Goal: Information Seeking & Learning: Learn about a topic

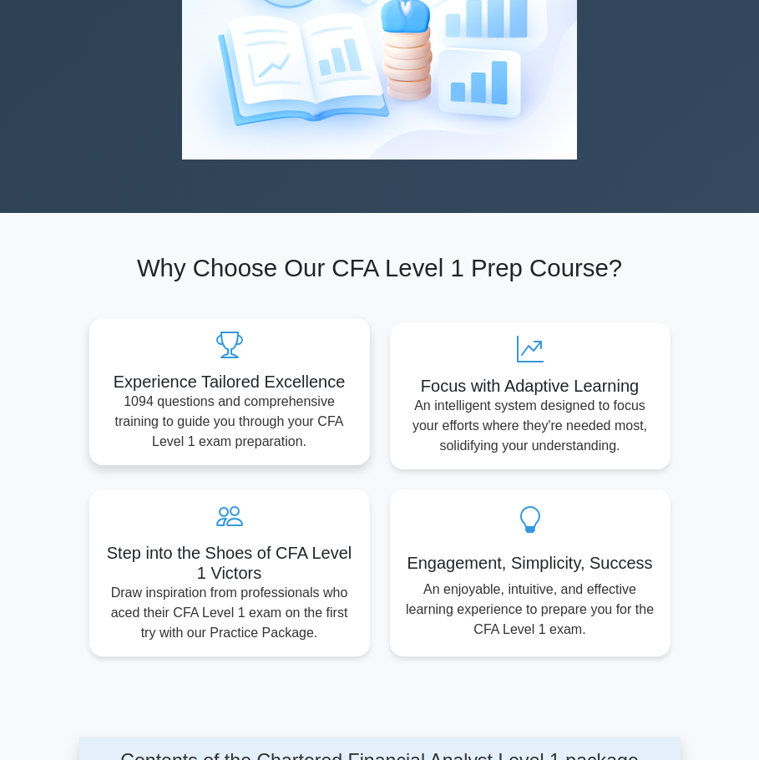
scroll to position [83, 0]
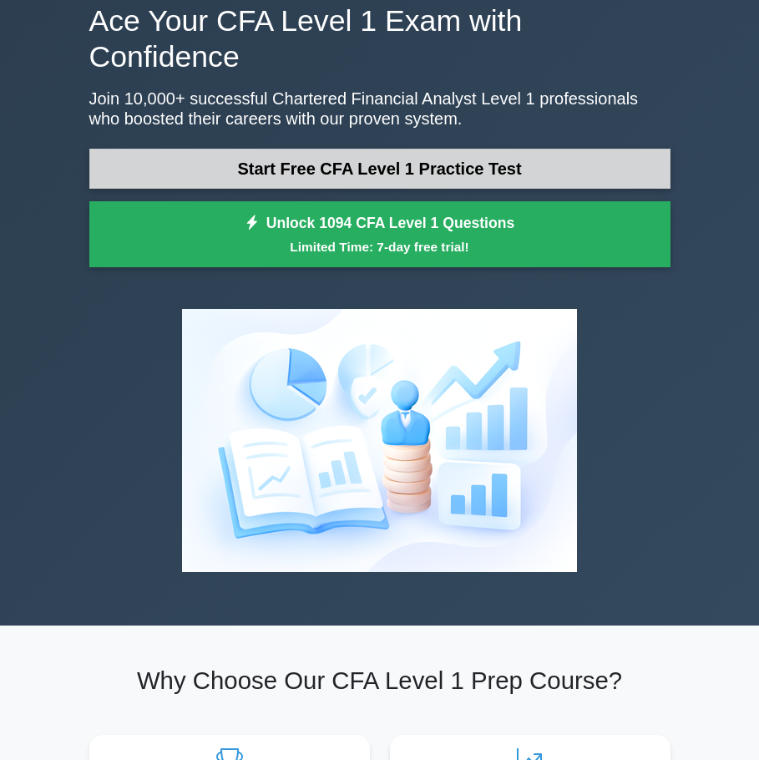
click at [294, 149] on link "Start Free CFA Level 1 Practice Test" at bounding box center [379, 169] width 581 height 40
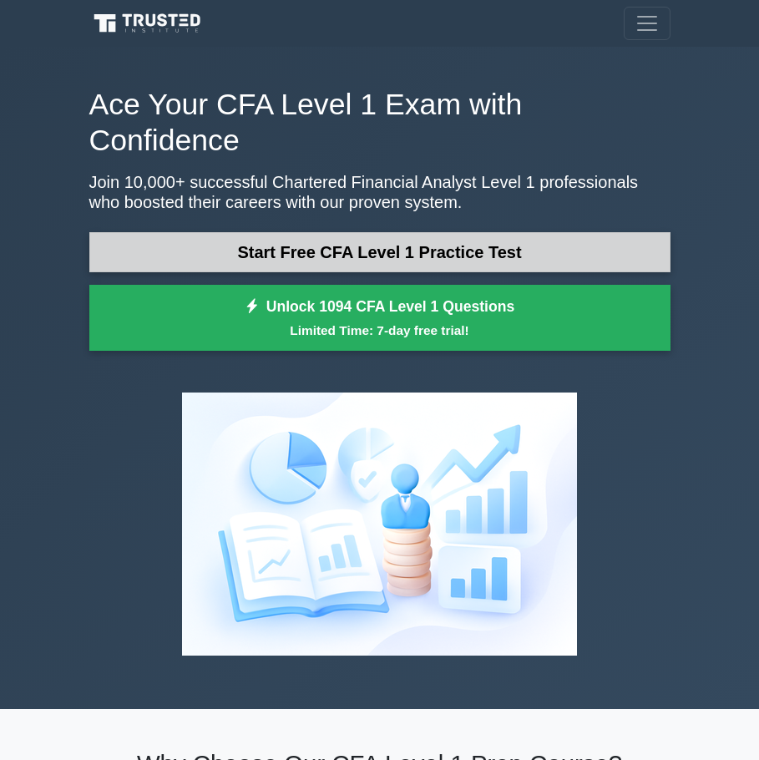
click at [257, 232] on link "Start Free CFA Level 1 Practice Test" at bounding box center [379, 252] width 581 height 40
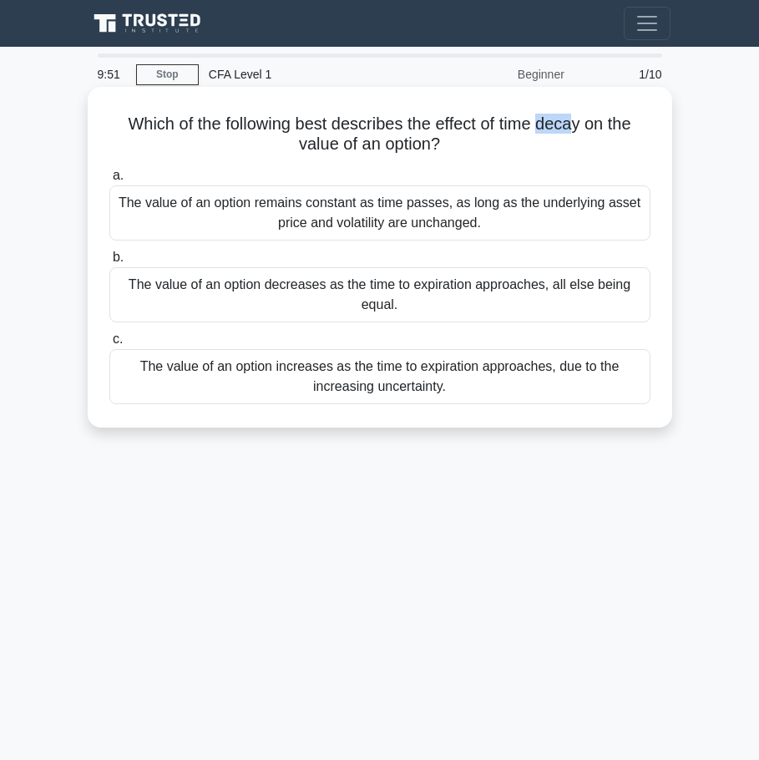
drag, startPoint x: 545, startPoint y: 118, endPoint x: 320, endPoint y: 159, distance: 229.1
click at [579, 126] on h5 "Which of the following best describes the effect of time decay on the value of …" at bounding box center [380, 135] width 544 height 42
drag, startPoint x: 272, startPoint y: 152, endPoint x: 443, endPoint y: 139, distance: 171.6
click at [443, 139] on h5 "Which of the following best describes the effect of time decay on the value of …" at bounding box center [380, 135] width 544 height 42
drag, startPoint x: 512, startPoint y: 124, endPoint x: 621, endPoint y: 114, distance: 109.9
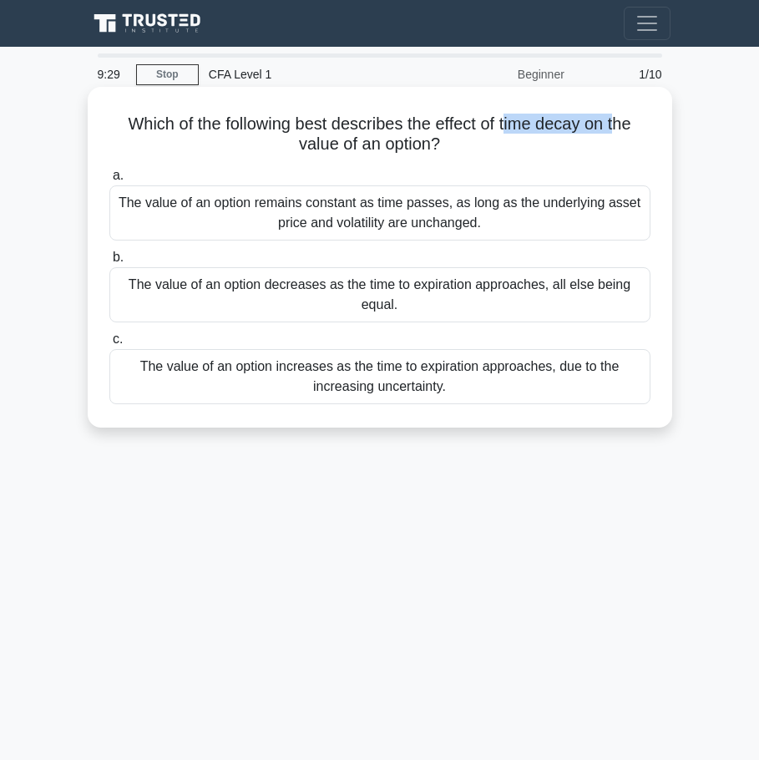
click at [621, 114] on h5 "Which of the following best describes the effect of time decay on the value of …" at bounding box center [380, 135] width 544 height 42
drag, startPoint x: 439, startPoint y: 124, endPoint x: 584, endPoint y: 129, distance: 145.4
click at [584, 129] on h5 "Which of the following best describes the effect of time decay on the value of …" at bounding box center [380, 135] width 544 height 42
drag, startPoint x: 539, startPoint y: 127, endPoint x: 549, endPoint y: 128, distance: 10.9
click at [539, 127] on h5 "Which of the following best describes the effect of time decay on the value of …" at bounding box center [380, 135] width 544 height 42
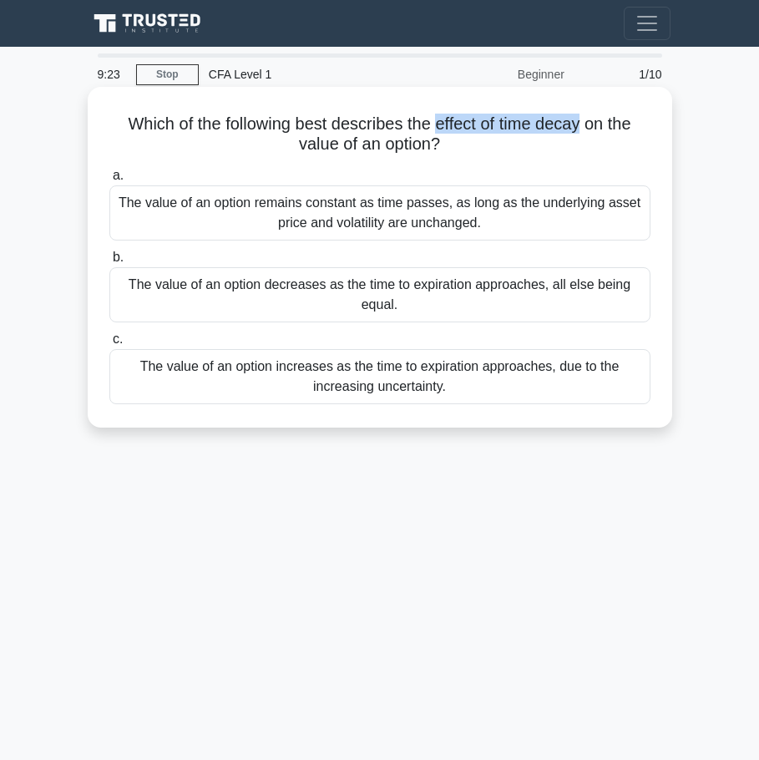
click at [538, 127] on h5 "Which of the following best describes the effect of time decay on the value of …" at bounding box center [380, 135] width 544 height 42
drag, startPoint x: 503, startPoint y: 128, endPoint x: 589, endPoint y: 127, distance: 85.2
click at [589, 127] on h5 "Which of the following best describes the effect of time decay on the value of …" at bounding box center [380, 135] width 544 height 42
click at [372, 390] on div "The value of an option increases as the time to expiration approaches, due to t…" at bounding box center [379, 376] width 541 height 55
click at [109, 345] on input "c. The value of an option increases as the time to expiration approaches, due t…" at bounding box center [109, 339] width 0 height 11
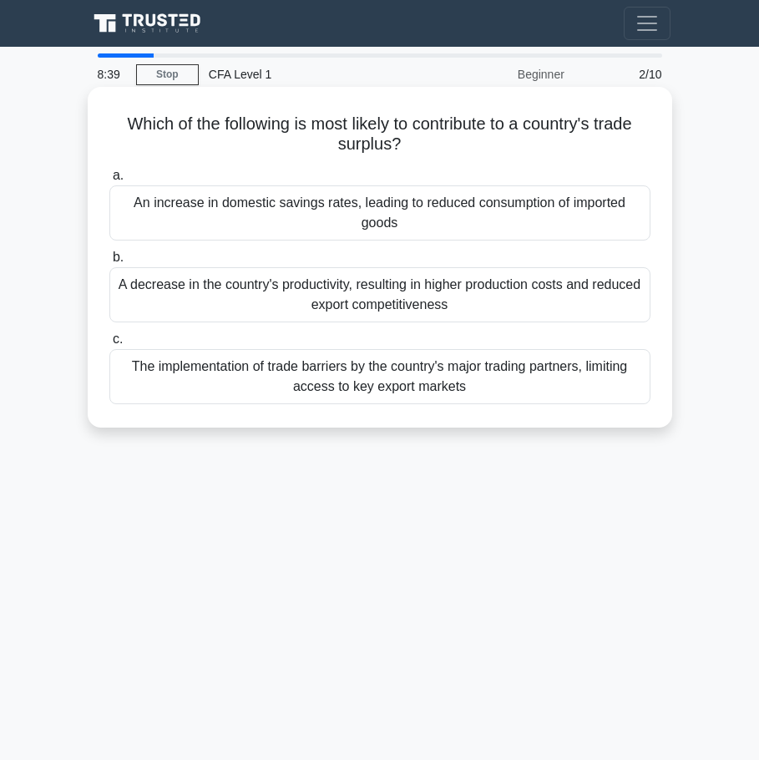
drag, startPoint x: 423, startPoint y: 120, endPoint x: 408, endPoint y: 141, distance: 25.2
click at [408, 141] on h5 "Which of the following is most likely to contribute to a country's trade surplu…" at bounding box center [380, 135] width 544 height 42
click at [392, 144] on h5 "Which of the following is most likely to contribute to a country's trade surplu…" at bounding box center [380, 135] width 544 height 42
click at [561, 205] on div "An increase in domestic savings rates, leading to reduced consumption of import…" at bounding box center [379, 212] width 541 height 55
click at [109, 181] on input "a. An increase in domestic savings rates, leading to reduced consumption of imp…" at bounding box center [109, 175] width 0 height 11
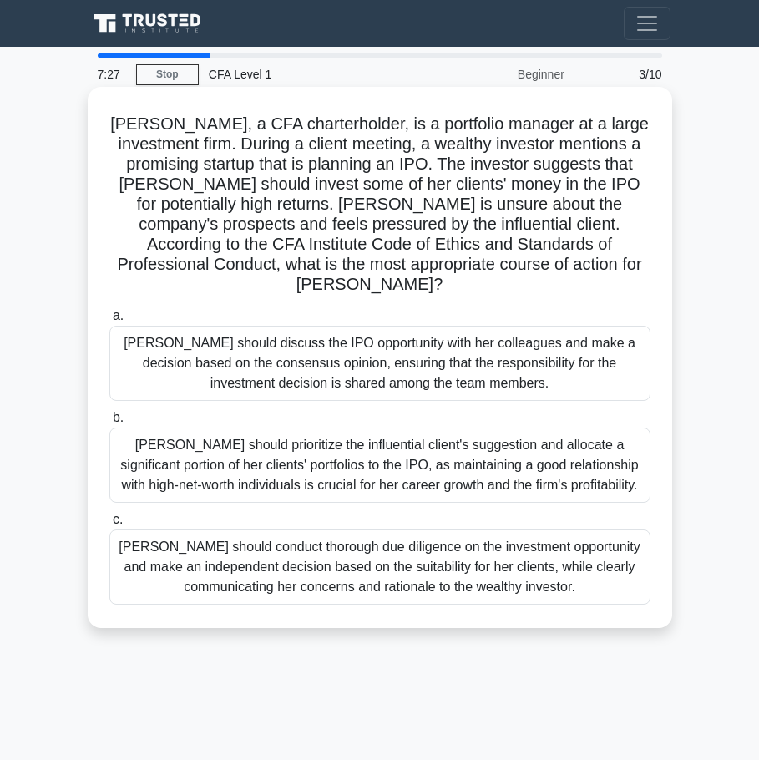
click at [448, 549] on div "Susan should conduct thorough due diligence on the investment opportunity and m…" at bounding box center [379, 566] width 541 height 75
click at [109, 525] on input "c. Susan should conduct thorough due diligence on the investment opportunity an…" at bounding box center [109, 519] width 0 height 11
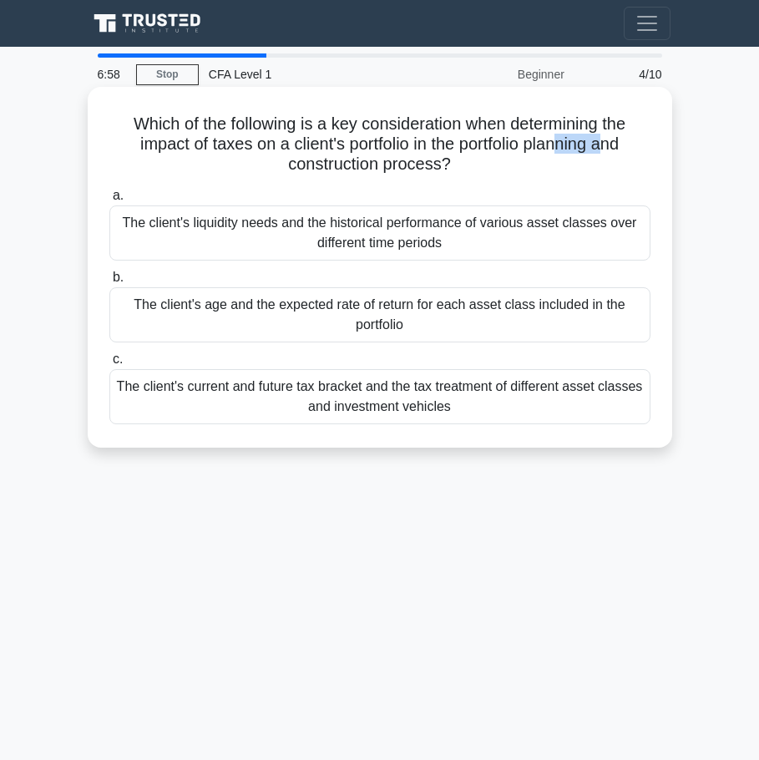
drag, startPoint x: 564, startPoint y: 144, endPoint x: 609, endPoint y: 143, distance: 44.3
click at [609, 143] on h5 "Which of the following is a key consideration when determining the impact of ta…" at bounding box center [380, 145] width 544 height 62
click at [142, 153] on h5 "Which of the following is a key consideration when determining the impact of ta…" at bounding box center [380, 145] width 544 height 62
click at [378, 319] on div "The client's age and the expected rate of return for each asset class included …" at bounding box center [379, 314] width 541 height 55
click at [109, 283] on input "b. The client's age and the expected rate of return for each asset class includ…" at bounding box center [109, 277] width 0 height 11
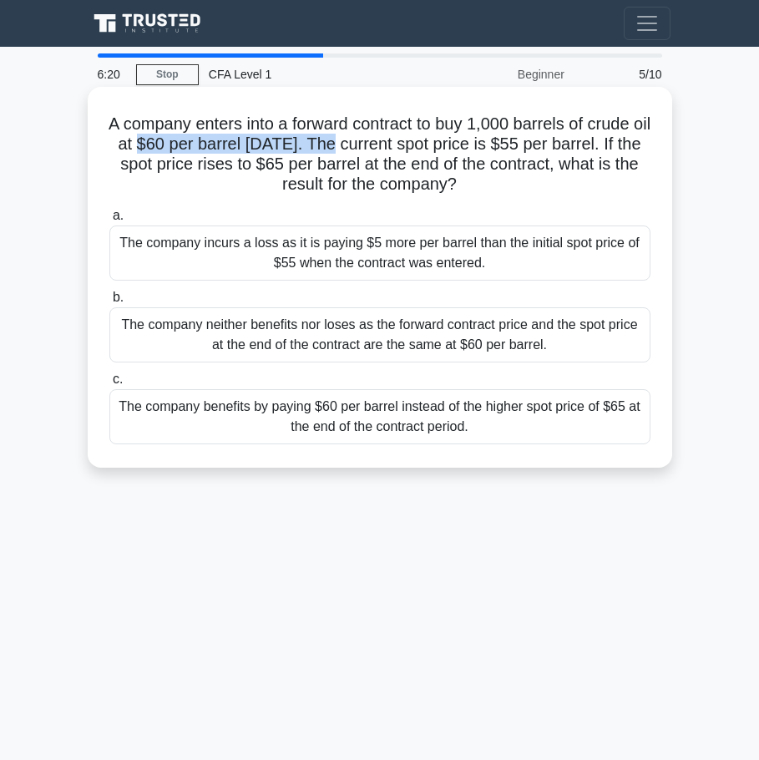
drag, startPoint x: 178, startPoint y: 145, endPoint x: 373, endPoint y: 142, distance: 195.4
click at [373, 142] on h5 "A company enters into a forward contract to buy 1,000 barrels of crude oil at $…" at bounding box center [380, 155] width 544 height 82
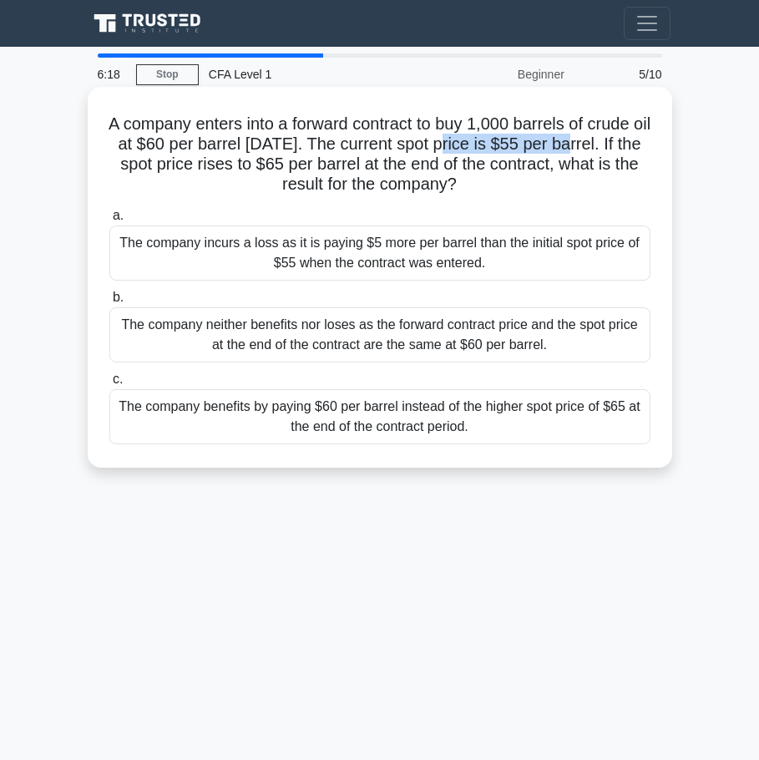
drag, startPoint x: 478, startPoint y: 139, endPoint x: 610, endPoint y: 145, distance: 131.2
click at [610, 145] on h5 "A company enters into a forward contract to buy 1,000 barrels of crude oil at $…" at bounding box center [380, 155] width 544 height 82
drag, startPoint x: 332, startPoint y: 163, endPoint x: 472, endPoint y: 177, distance: 140.2
click at [392, 167] on h5 "A company enters into a forward contract to buy 1,000 barrels of crude oil at $…" at bounding box center [380, 155] width 544 height 82
click at [361, 242] on div "The company incurs a loss as it is paying $5 more per barrel than the initial s…" at bounding box center [379, 252] width 541 height 55
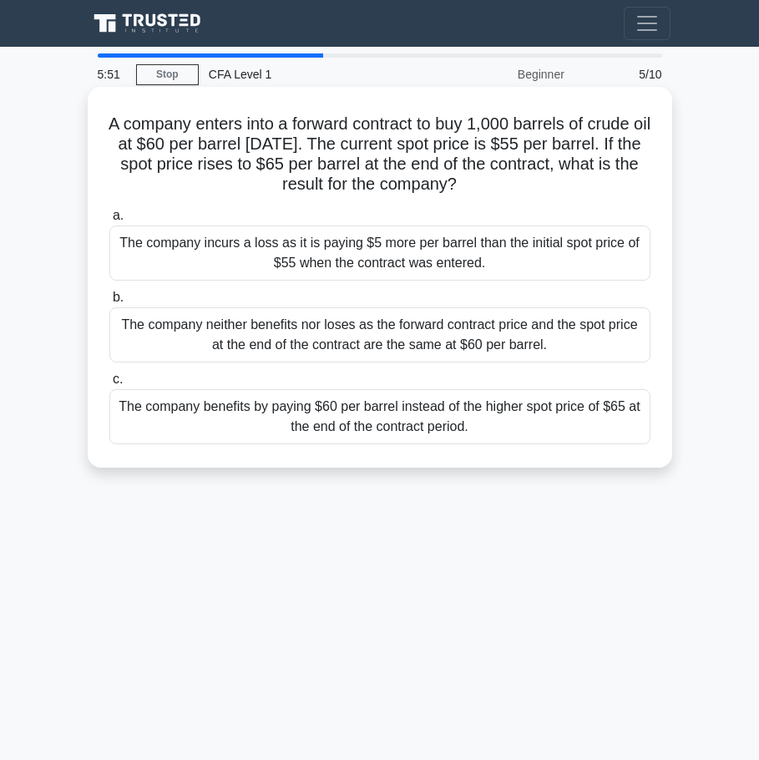
click at [109, 221] on input "a. The company incurs a loss as it is paying $5 more per barrel than the initia…" at bounding box center [109, 215] width 0 height 11
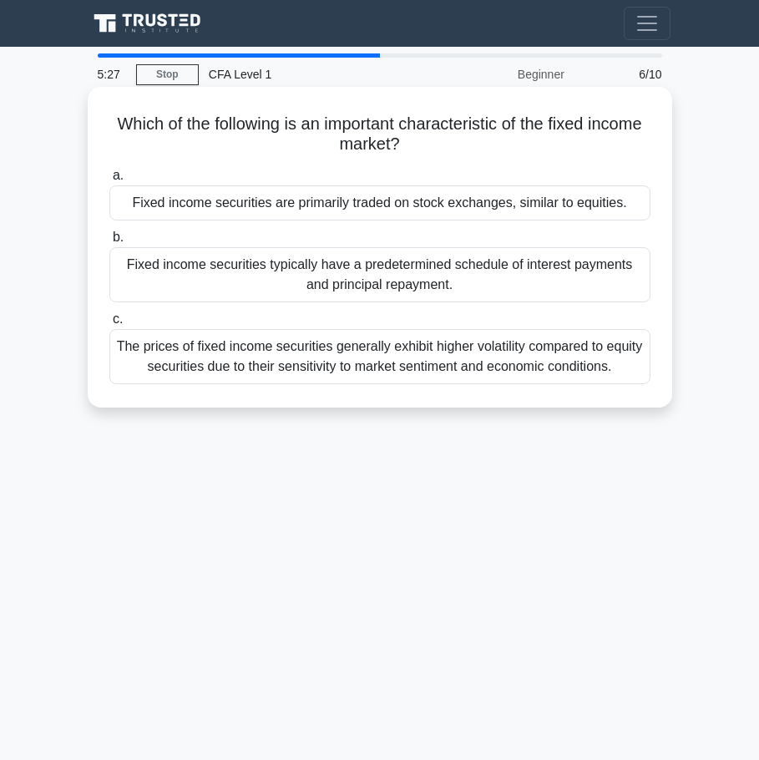
click at [204, 372] on div "The prices of fixed income securities generally exhibit higher volatility compa…" at bounding box center [379, 356] width 541 height 55
click at [109, 325] on input "c. The prices of fixed income securities generally exhibit higher volatility co…" at bounding box center [109, 319] width 0 height 11
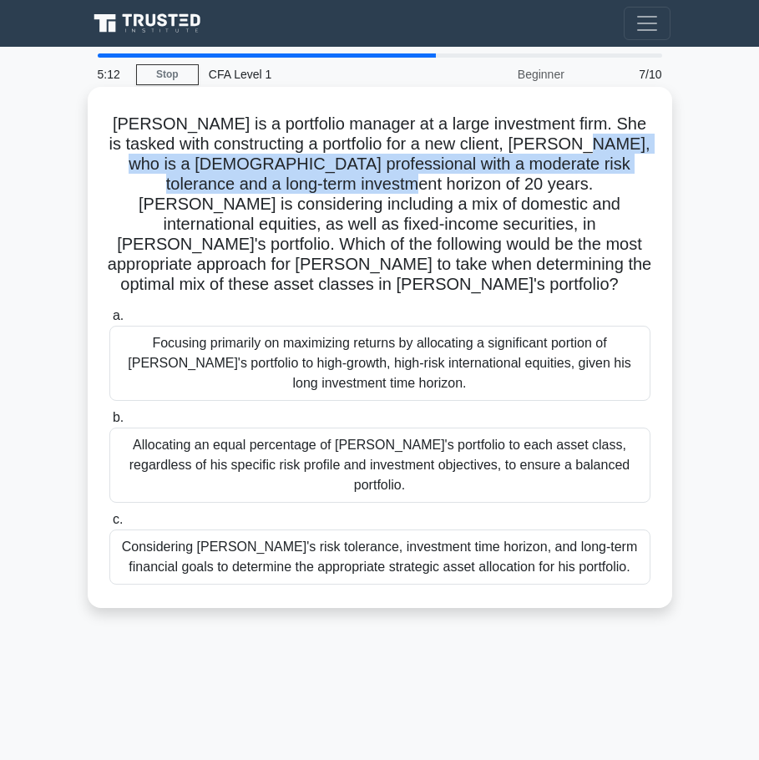
drag, startPoint x: 587, startPoint y: 140, endPoint x: 348, endPoint y: 190, distance: 244.0
click at [348, 190] on h5 "Sarah is a portfolio manager at a large investment firm. She is tasked with con…" at bounding box center [380, 205] width 544 height 182
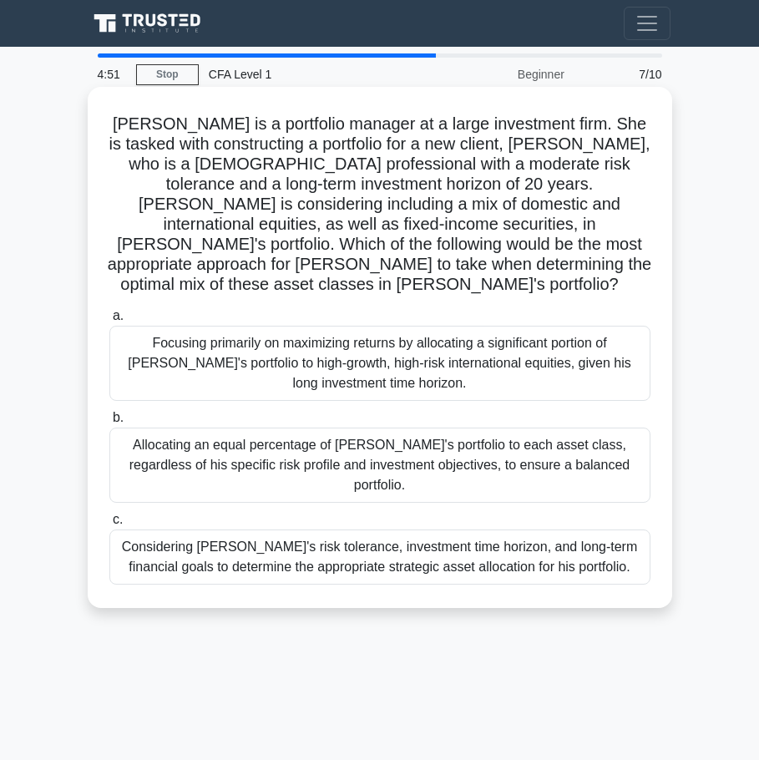
click at [424, 529] on div "Considering John's risk tolerance, investment time horizon, and long-term finan…" at bounding box center [379, 556] width 541 height 55
click at [109, 517] on input "c. Considering John's risk tolerance, investment time horizon, and long-term fi…" at bounding box center [109, 519] width 0 height 11
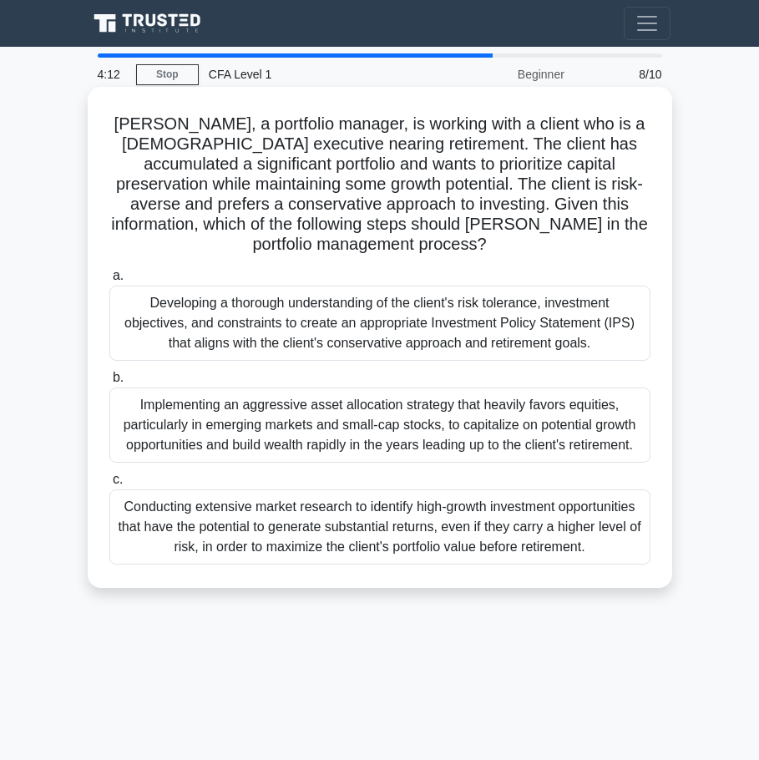
click at [587, 512] on div "Conducting extensive market research to identify high-growth investment opportu…" at bounding box center [379, 526] width 541 height 75
click at [109, 485] on input "c. Conducting extensive market research to identify high-growth investment oppo…" at bounding box center [109, 479] width 0 height 11
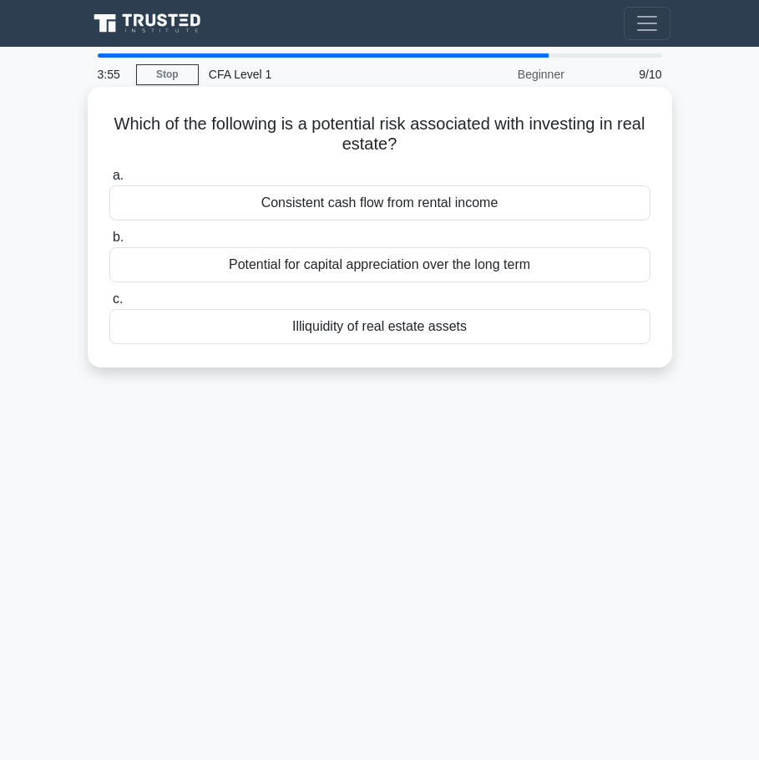
click at [359, 336] on div "Illiquidity of real estate assets" at bounding box center [379, 326] width 541 height 35
click at [109, 305] on input "c. Illiquidity of real estate assets" at bounding box center [109, 299] width 0 height 11
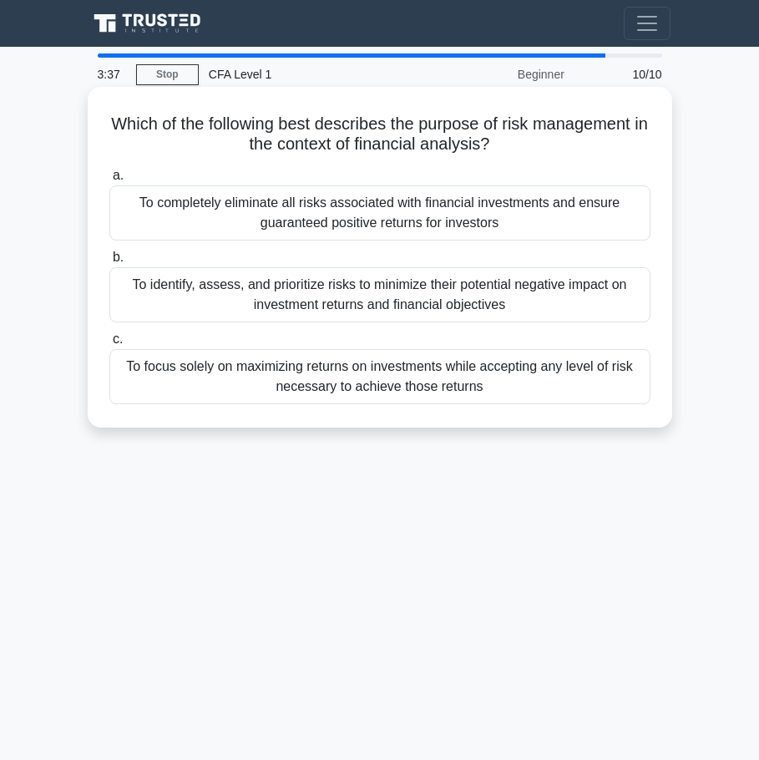
click at [382, 301] on div "To identify, assess, and prioritize risks to minimize their potential negative …" at bounding box center [379, 294] width 541 height 55
click at [109, 263] on input "b. To identify, assess, and prioritize risks to minimize their potential negati…" at bounding box center [109, 257] width 0 height 11
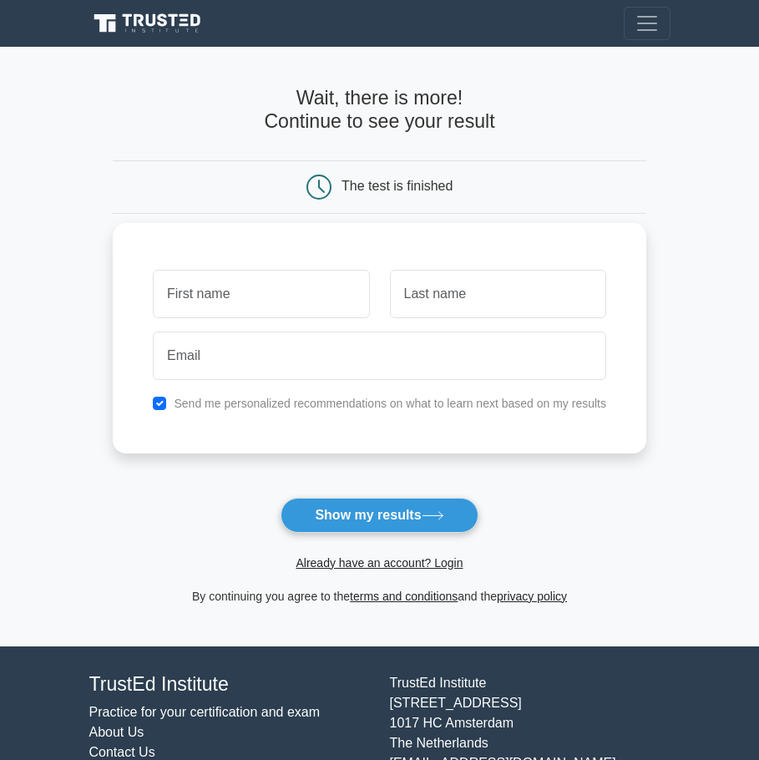
click at [213, 301] on input "text" at bounding box center [261, 294] width 216 height 48
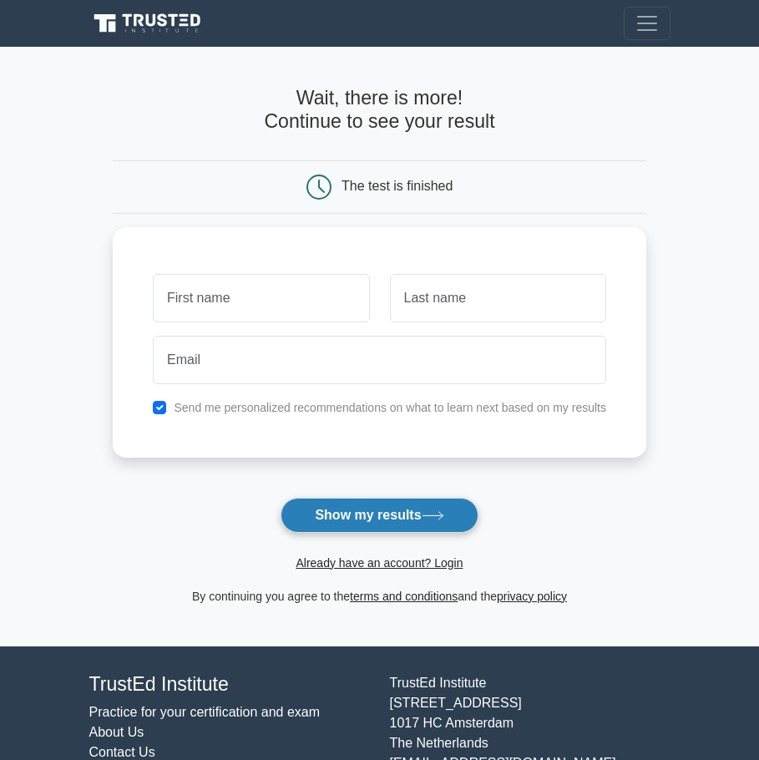
click at [365, 508] on button "Show my results" at bounding box center [379, 515] width 197 height 35
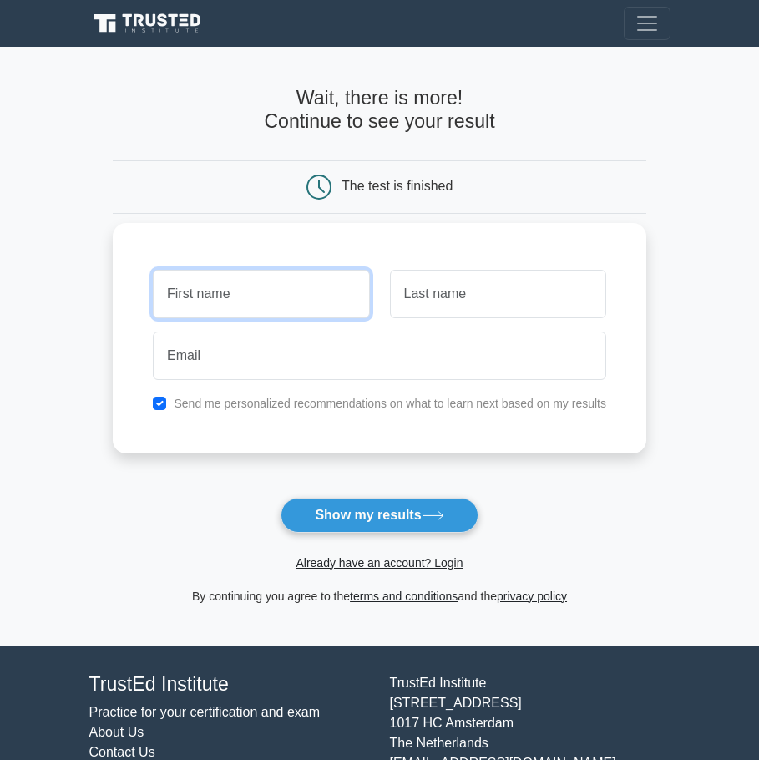
click at [221, 278] on input "text" at bounding box center [261, 294] width 216 height 48
type input "bhawna"
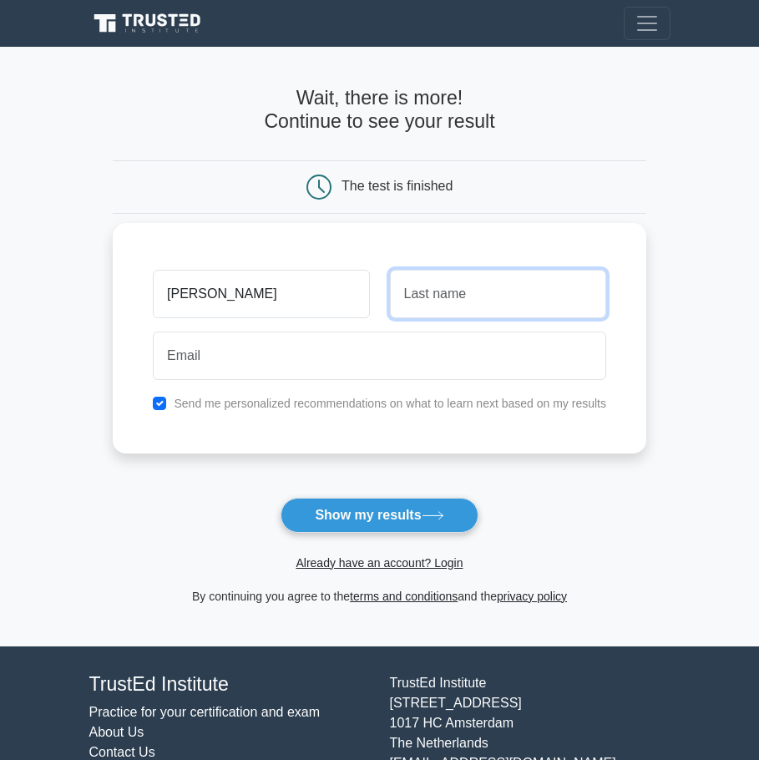
click at [439, 301] on input "text" at bounding box center [498, 294] width 216 height 48
type input "bhawna"
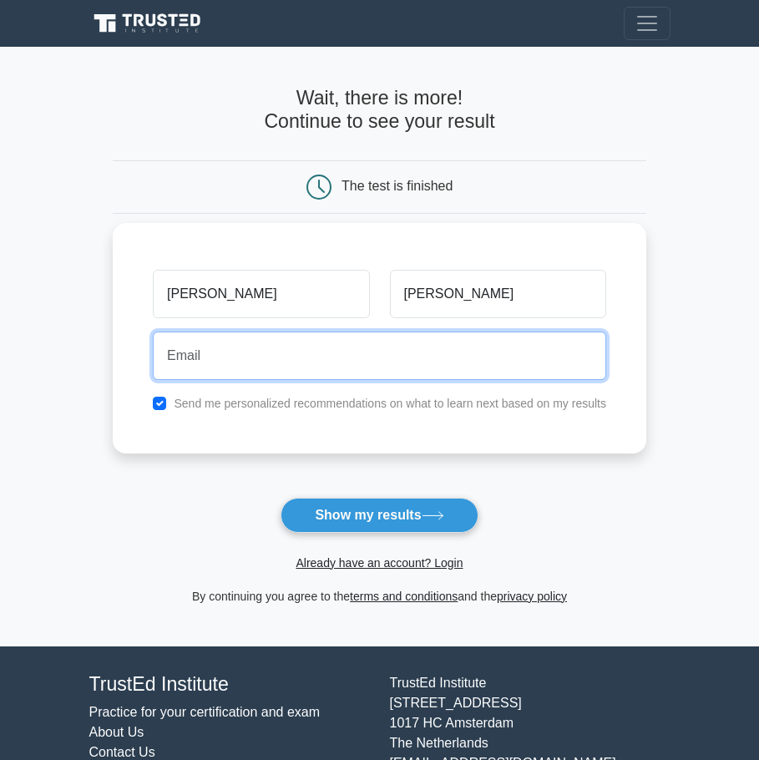
click at [338, 360] on input "email" at bounding box center [379, 355] width 453 height 48
type input "bhawna.bham@gmail.com"
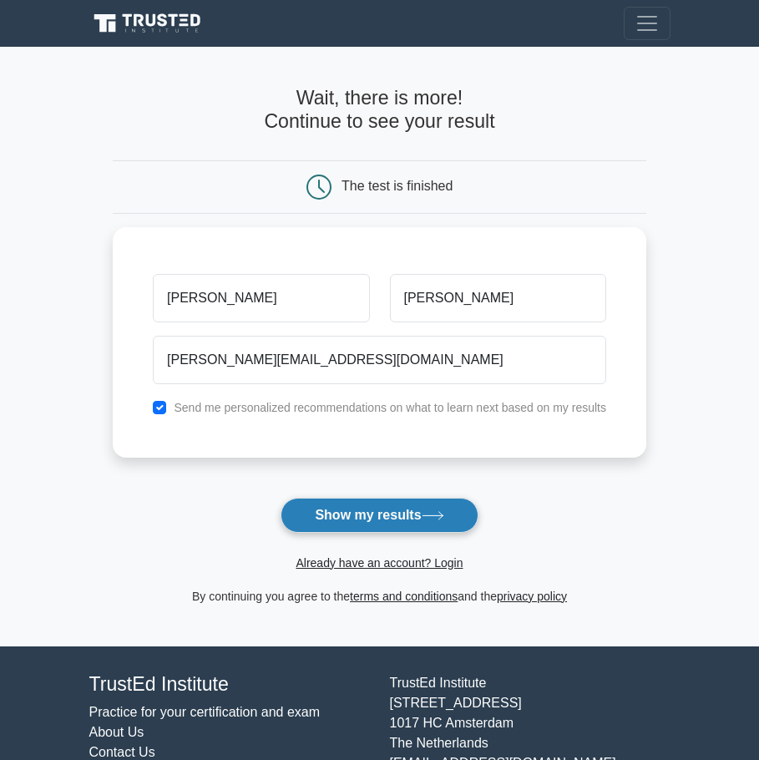
click at [366, 519] on button "Show my results" at bounding box center [379, 515] width 197 height 35
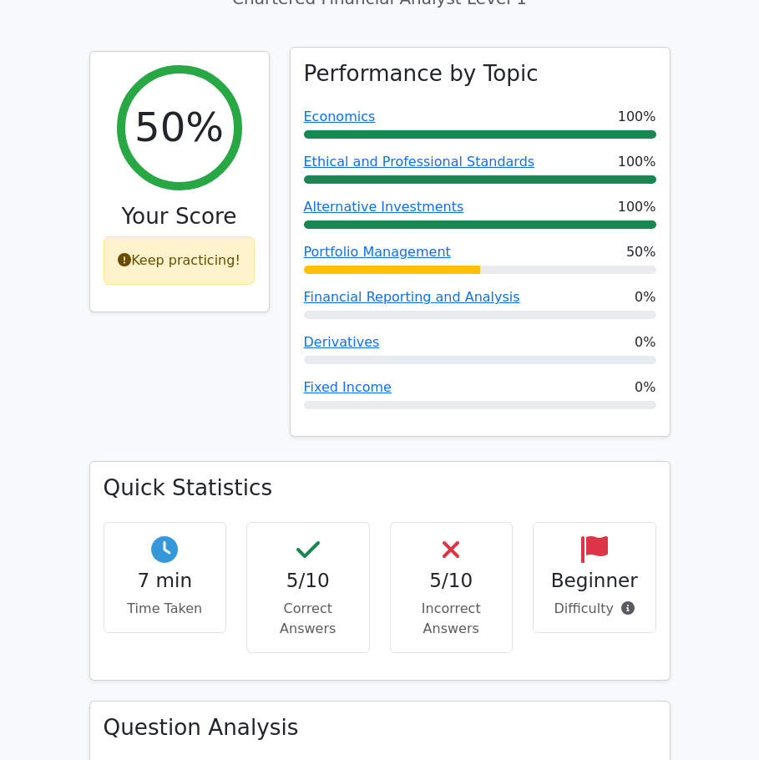
scroll to position [668, 0]
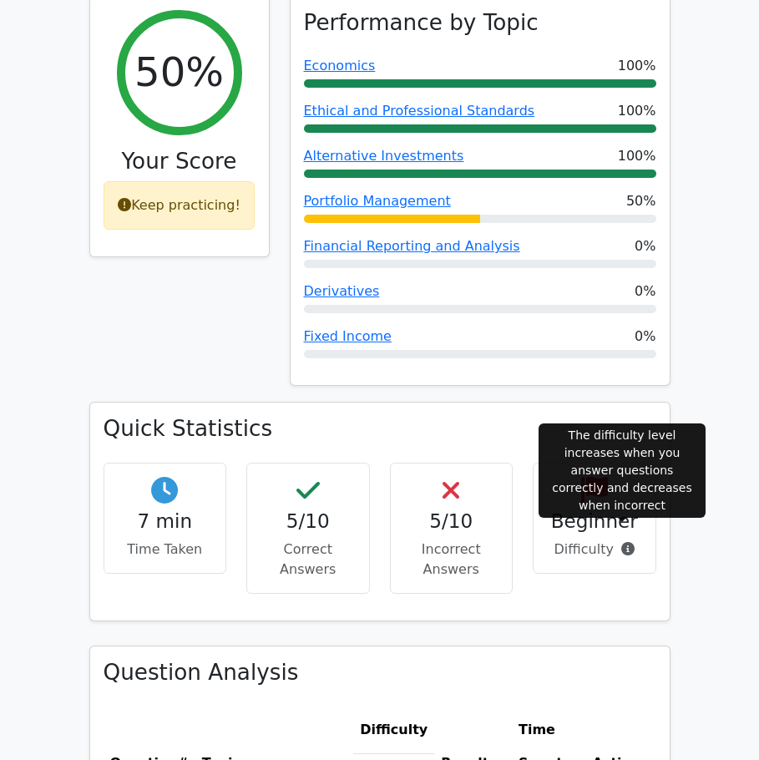
drag, startPoint x: 582, startPoint y: 540, endPoint x: 597, endPoint y: 529, distance: 19.0
click at [628, 539] on p "Difficulty" at bounding box center [594, 549] width 95 height 20
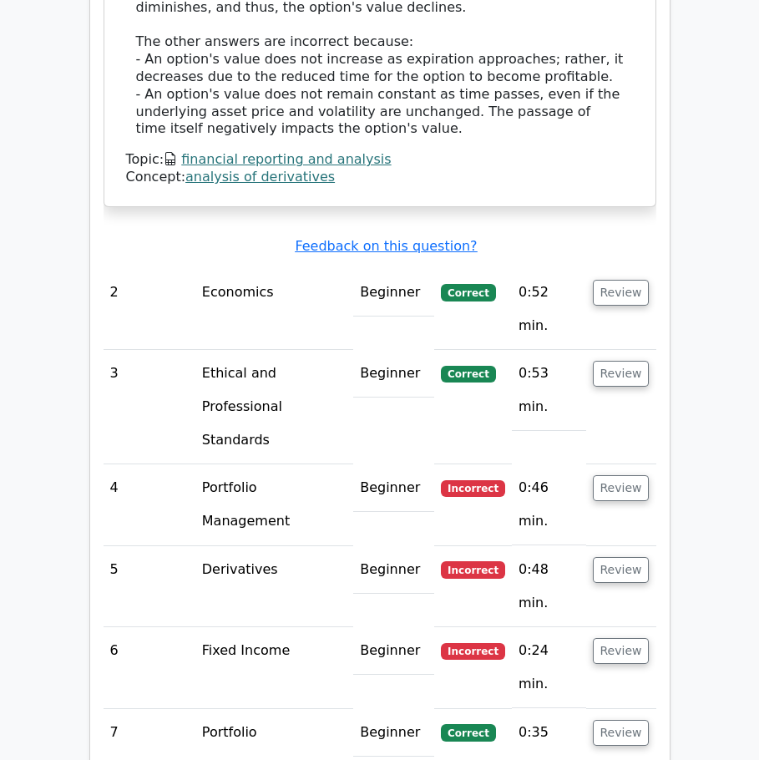
scroll to position [2004, 0]
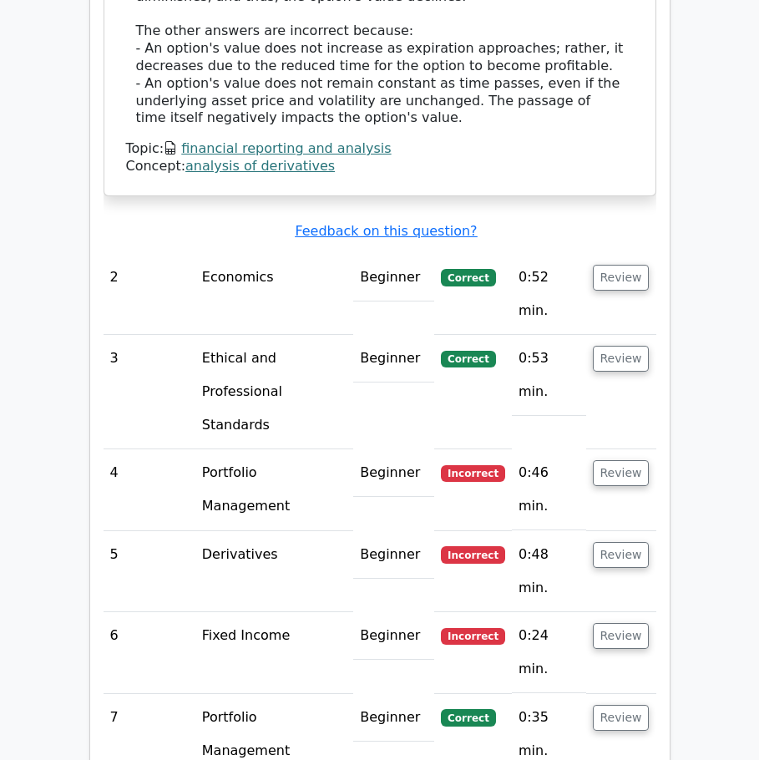
click at [261, 263] on td "Economics" at bounding box center [274, 294] width 158 height 81
click at [195, 261] on td "Economics" at bounding box center [274, 294] width 158 height 81
click at [613, 266] on button "Review" at bounding box center [621, 278] width 57 height 26
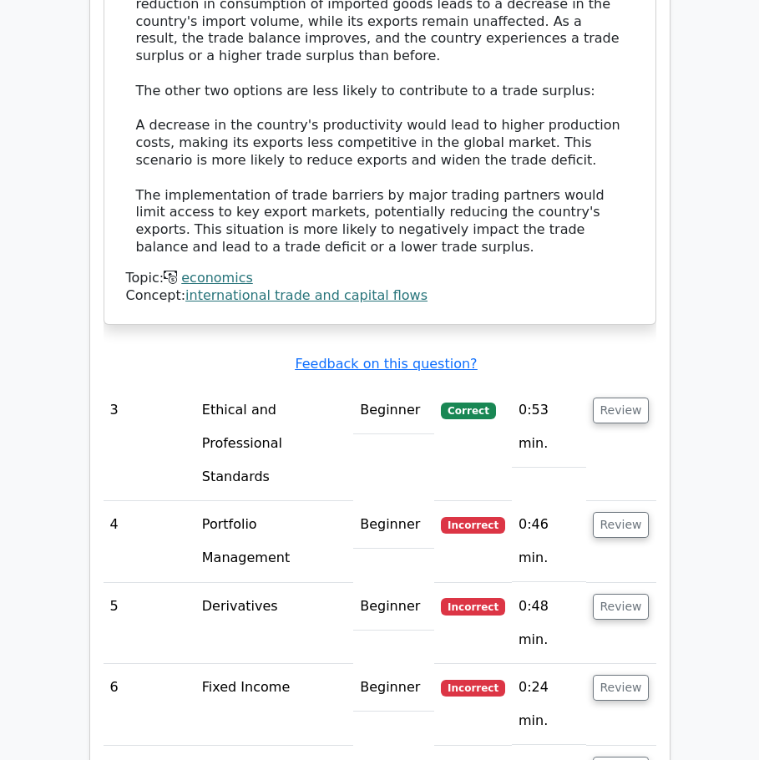
scroll to position [2839, 0]
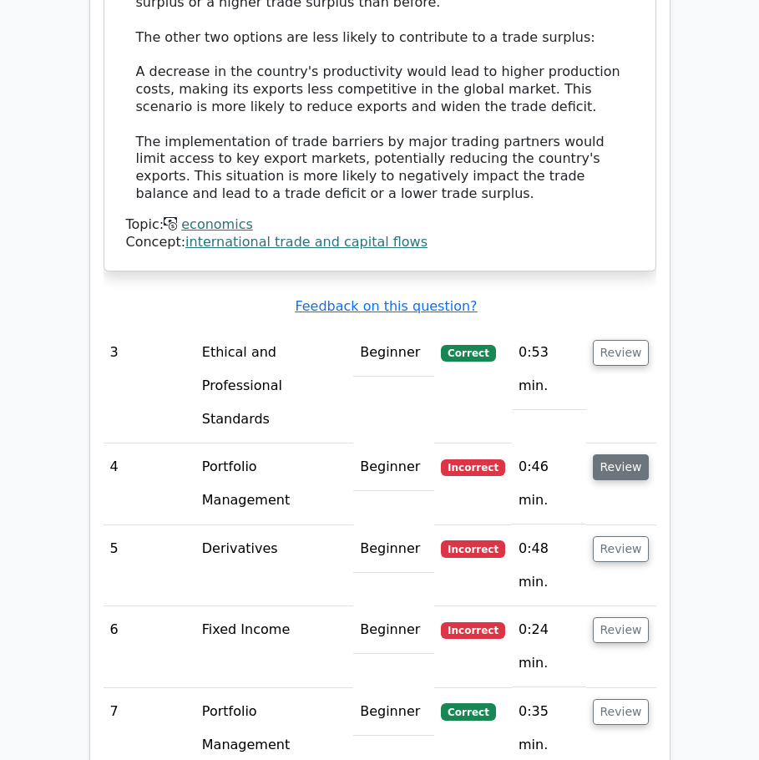
click at [625, 454] on button "Review" at bounding box center [621, 467] width 57 height 26
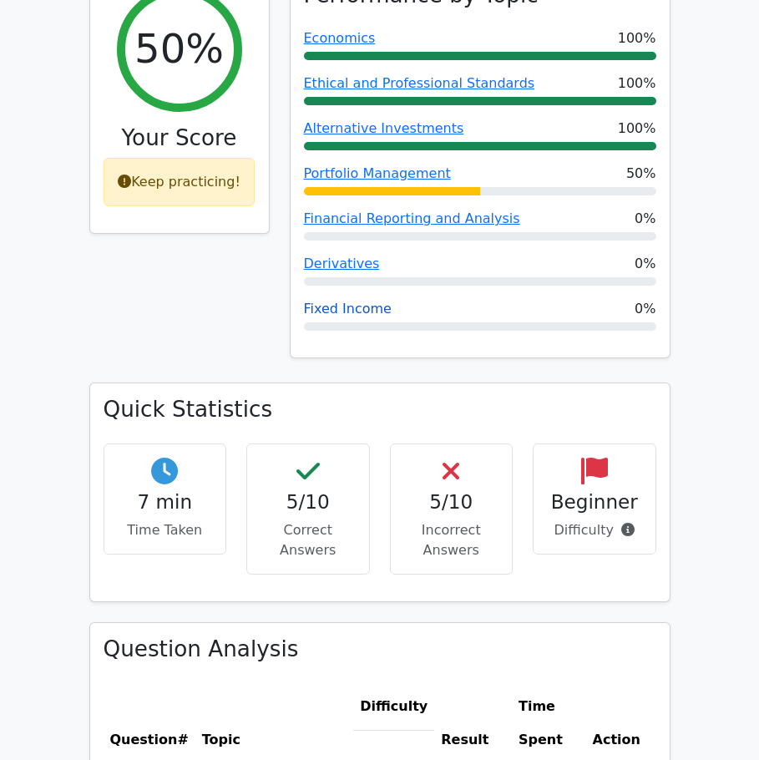
scroll to position [918, 0]
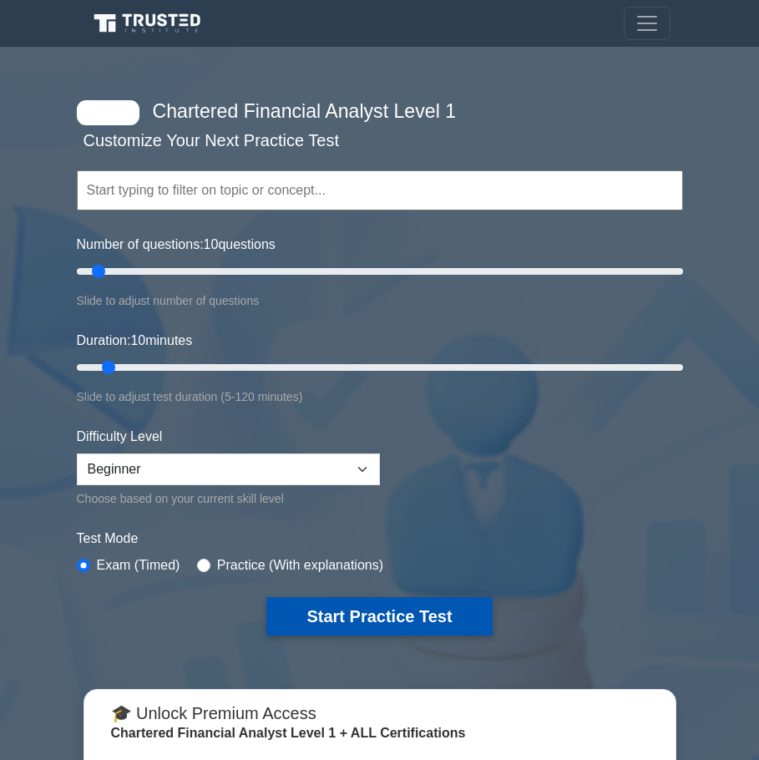
click at [314, 607] on button "Start Practice Test" at bounding box center [378, 616] width 225 height 38
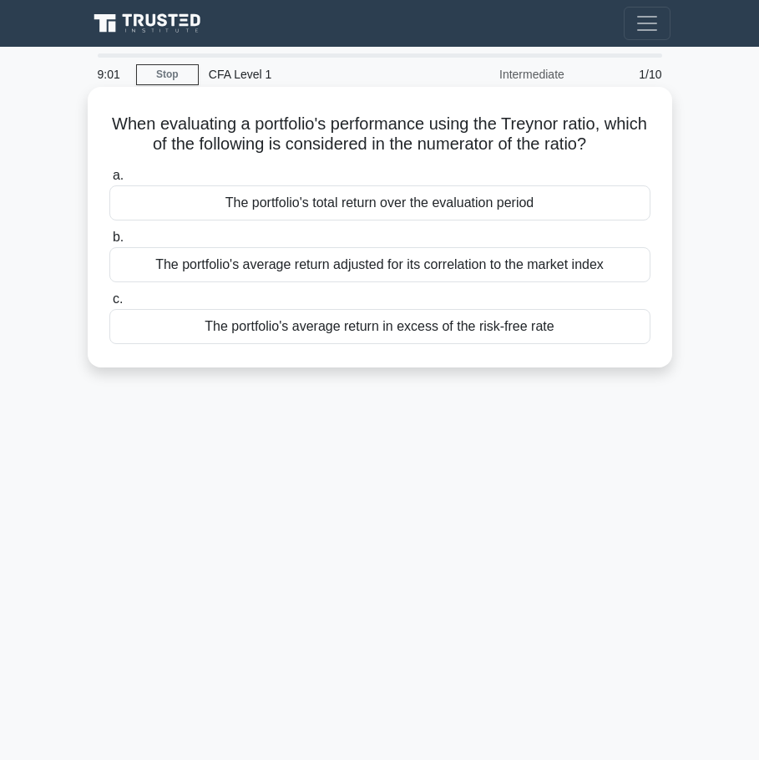
click at [343, 331] on div "The portfolio's average return in excess of the risk-free rate" at bounding box center [379, 326] width 541 height 35
click at [109, 305] on input "c. The portfolio's average return in excess of the risk-free rate" at bounding box center [109, 299] width 0 height 11
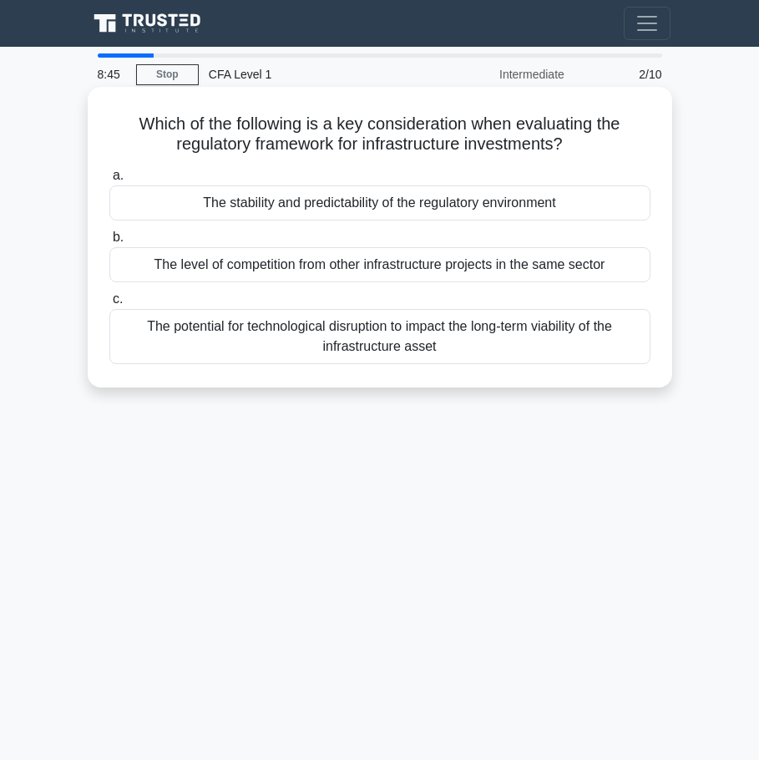
click at [276, 210] on div "The stability and predictability of the regulatory environment" at bounding box center [379, 202] width 541 height 35
click at [109, 181] on input "a. The stability and predictability of the regulatory environment" at bounding box center [109, 175] width 0 height 11
